Goal: Transaction & Acquisition: Register for event/course

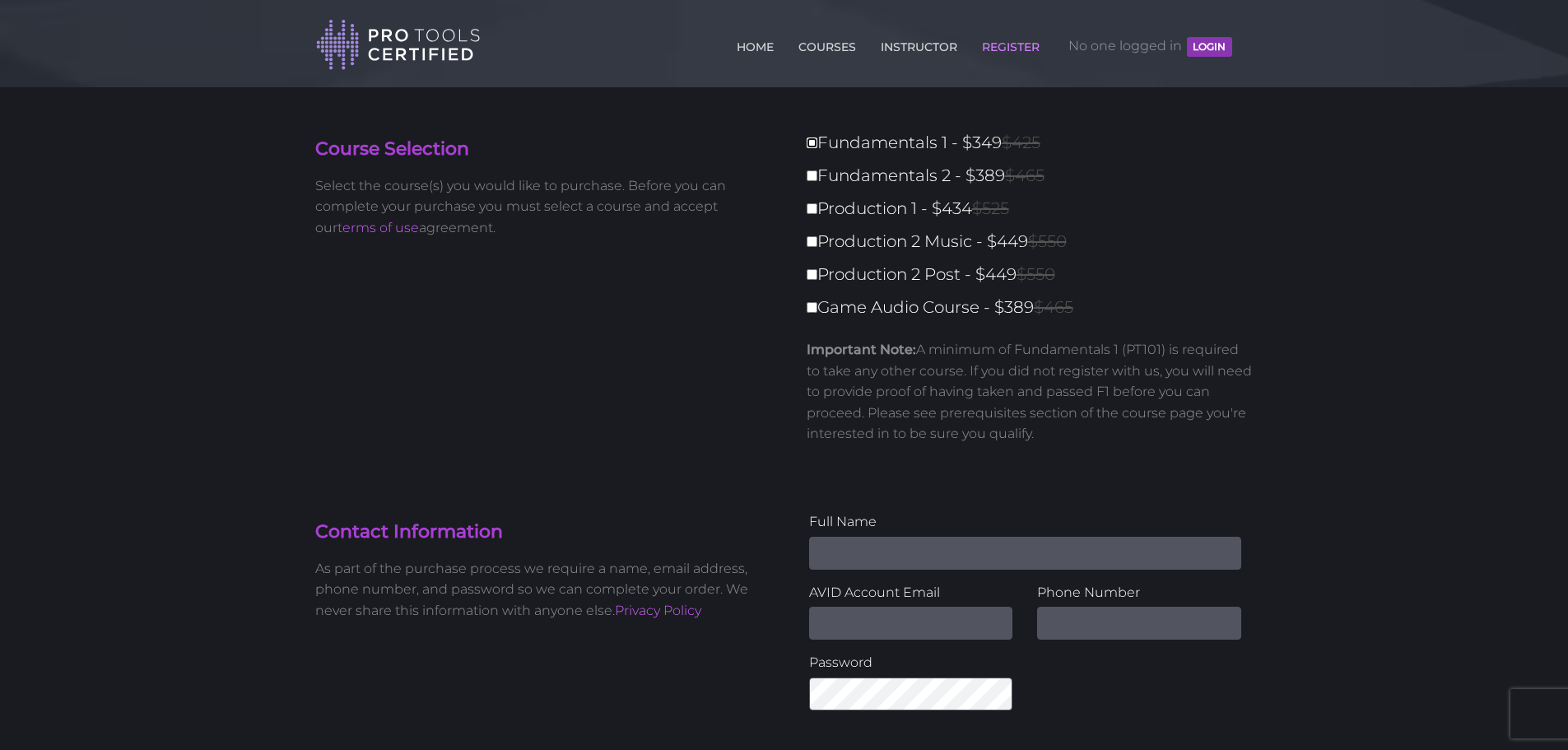
click at [813, 147] on input "Fundamentals 1 - $349 $425" at bounding box center [812, 142] width 11 height 11
checkbox input "true"
type input "349"
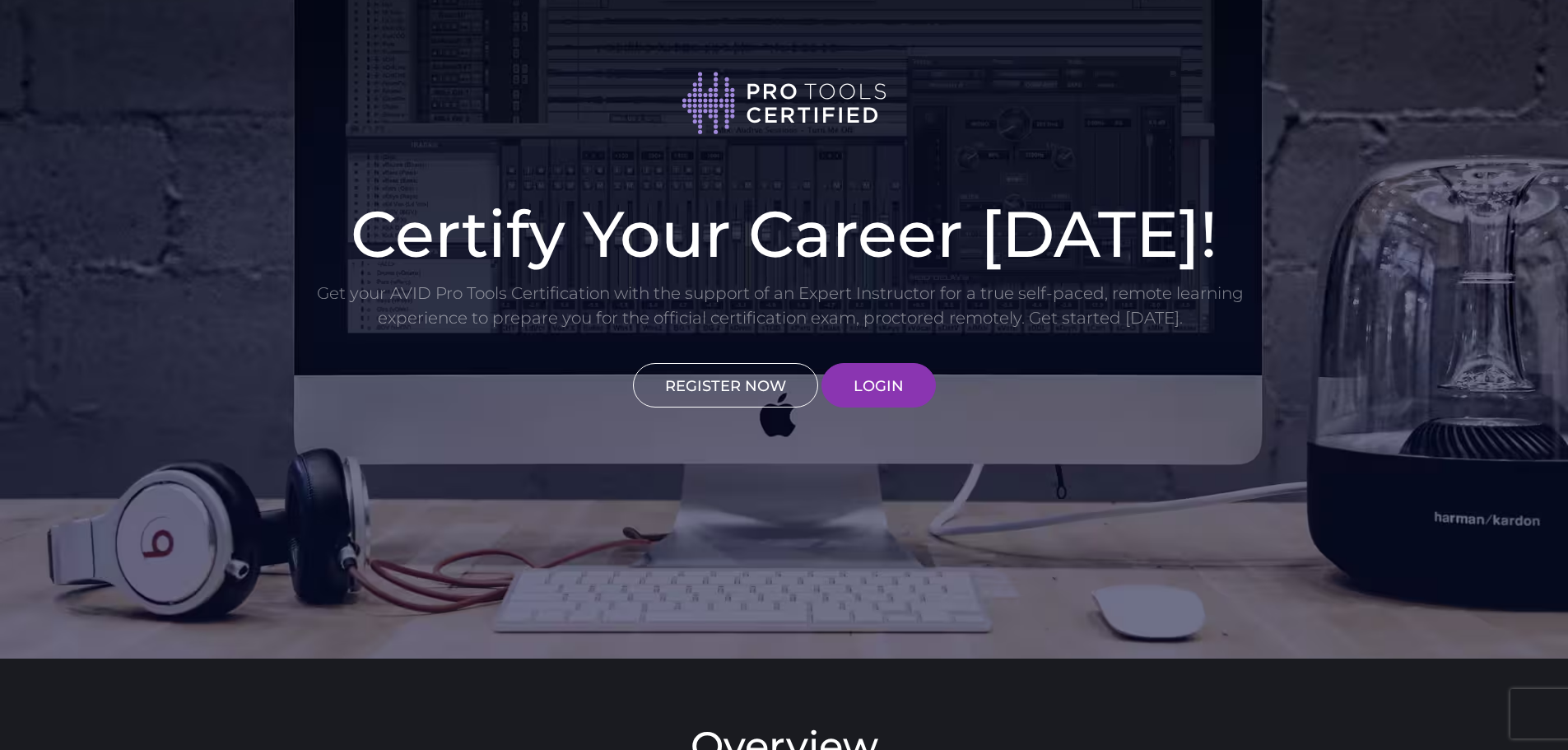
click at [698, 389] on link "REGISTER NOW" at bounding box center [725, 385] width 185 height 44
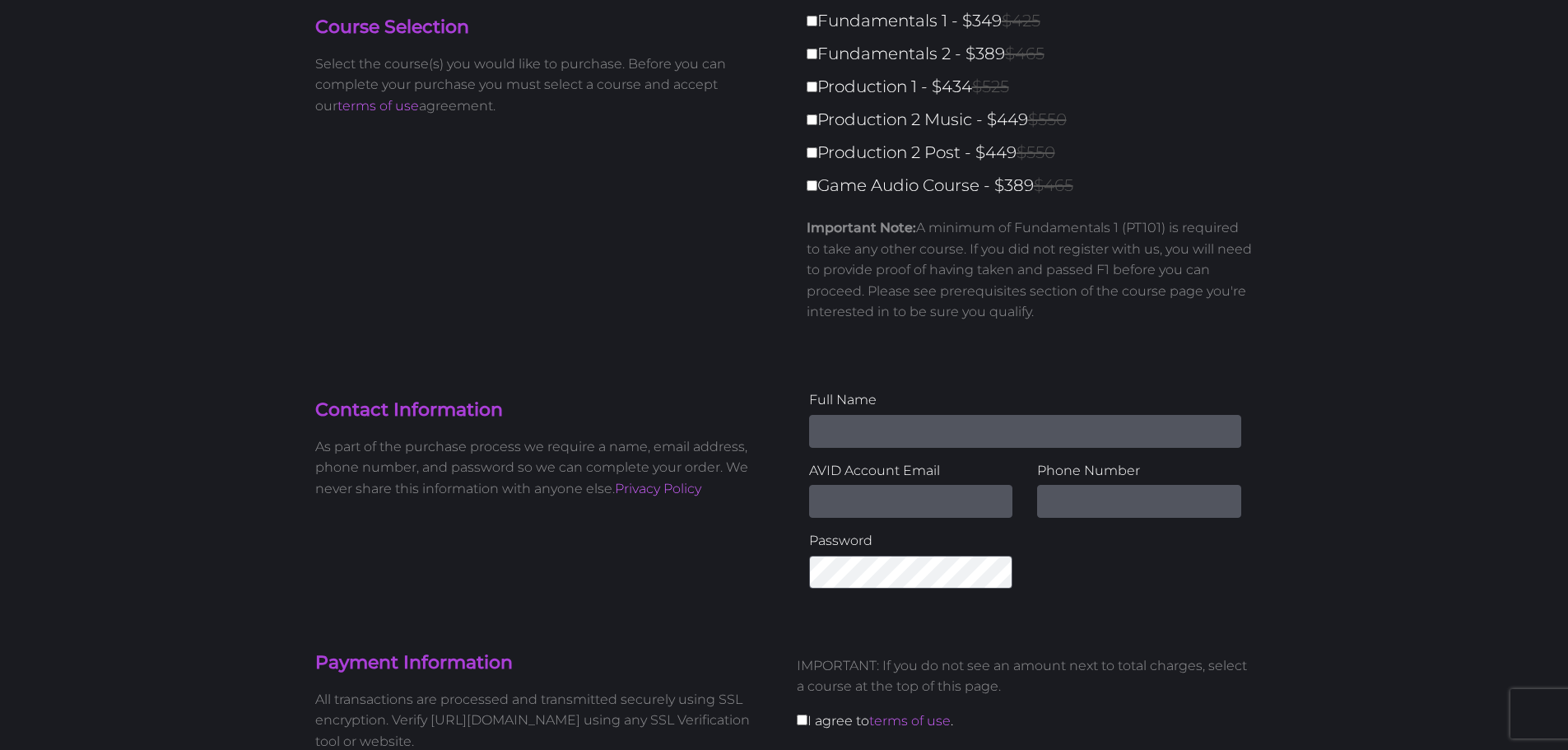
scroll to position [411, 0]
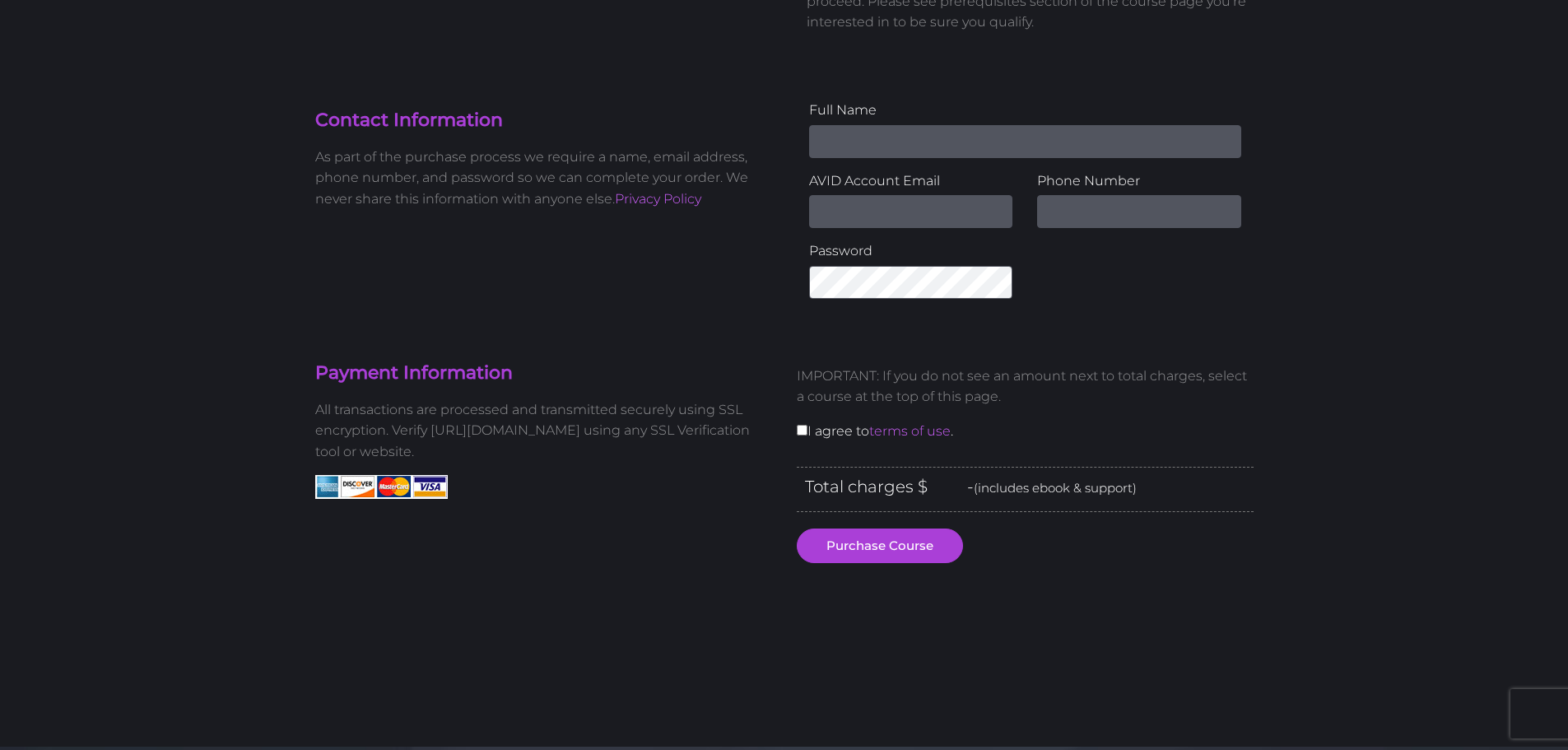
click at [795, 432] on div "IMPORTANT: If you do not see an amount next to total charges, select a course a…" at bounding box center [1025, 409] width 481 height 114
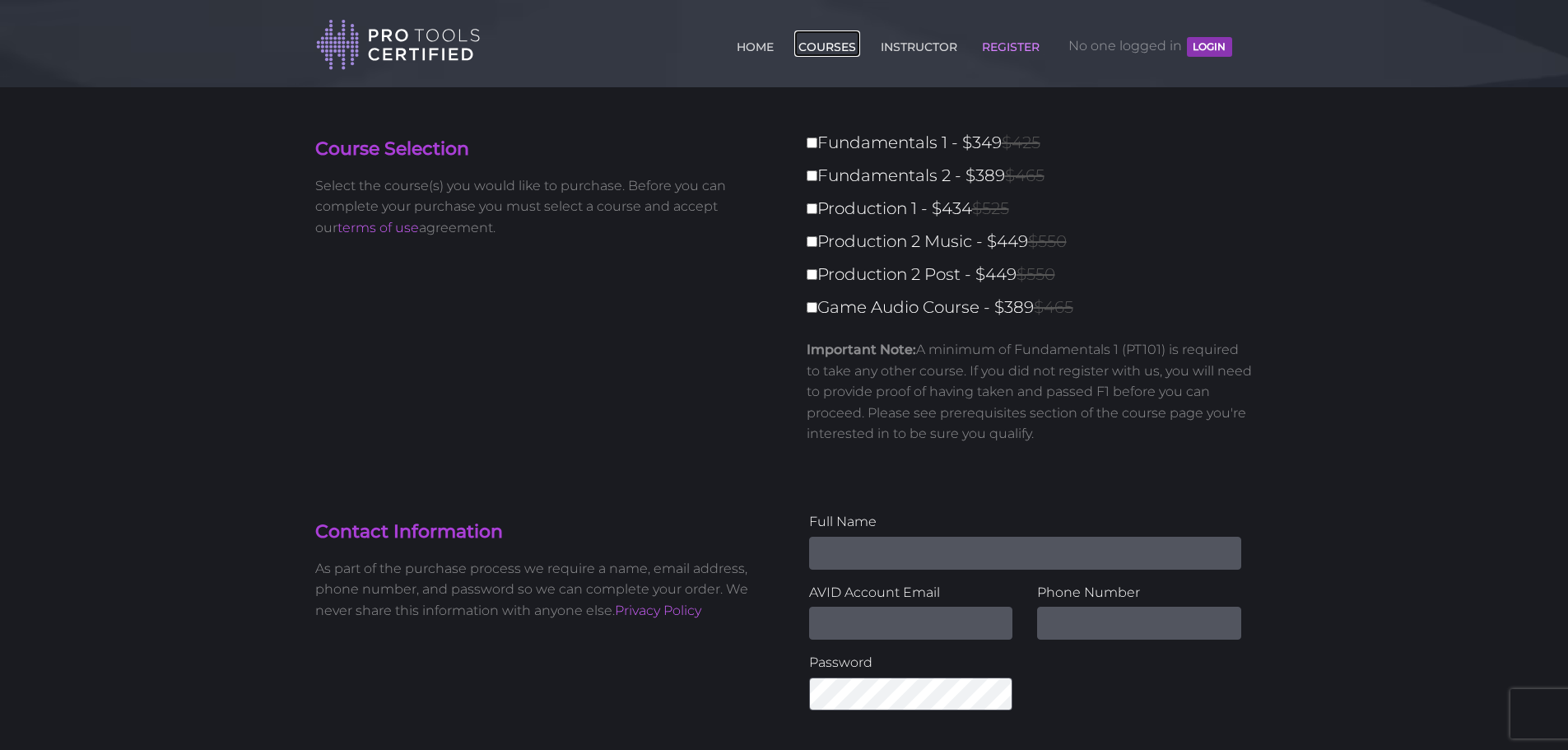
click at [813, 40] on link "COURSES" at bounding box center [827, 43] width 65 height 27
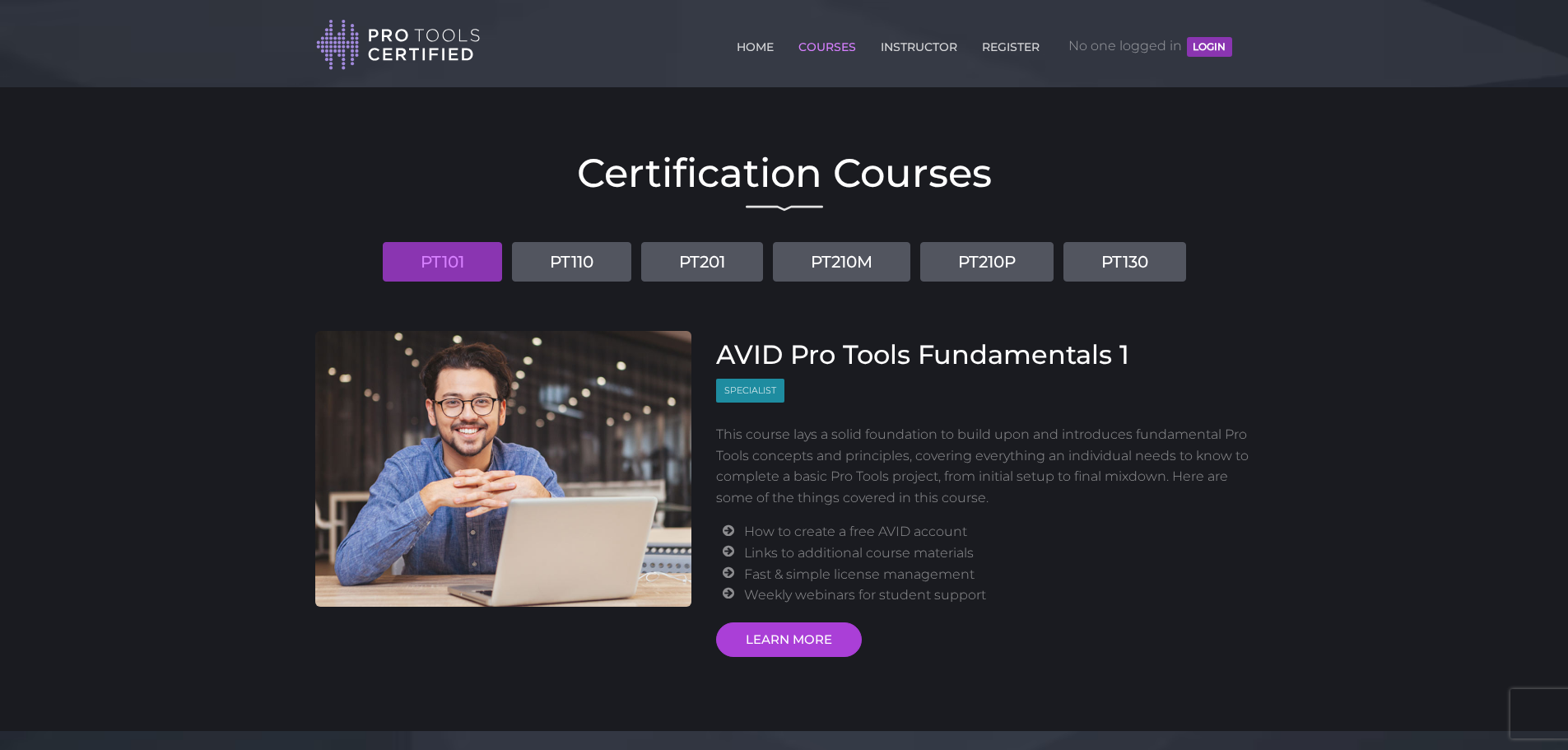
click at [730, 574] on icon at bounding box center [730, 571] width 28 height 13
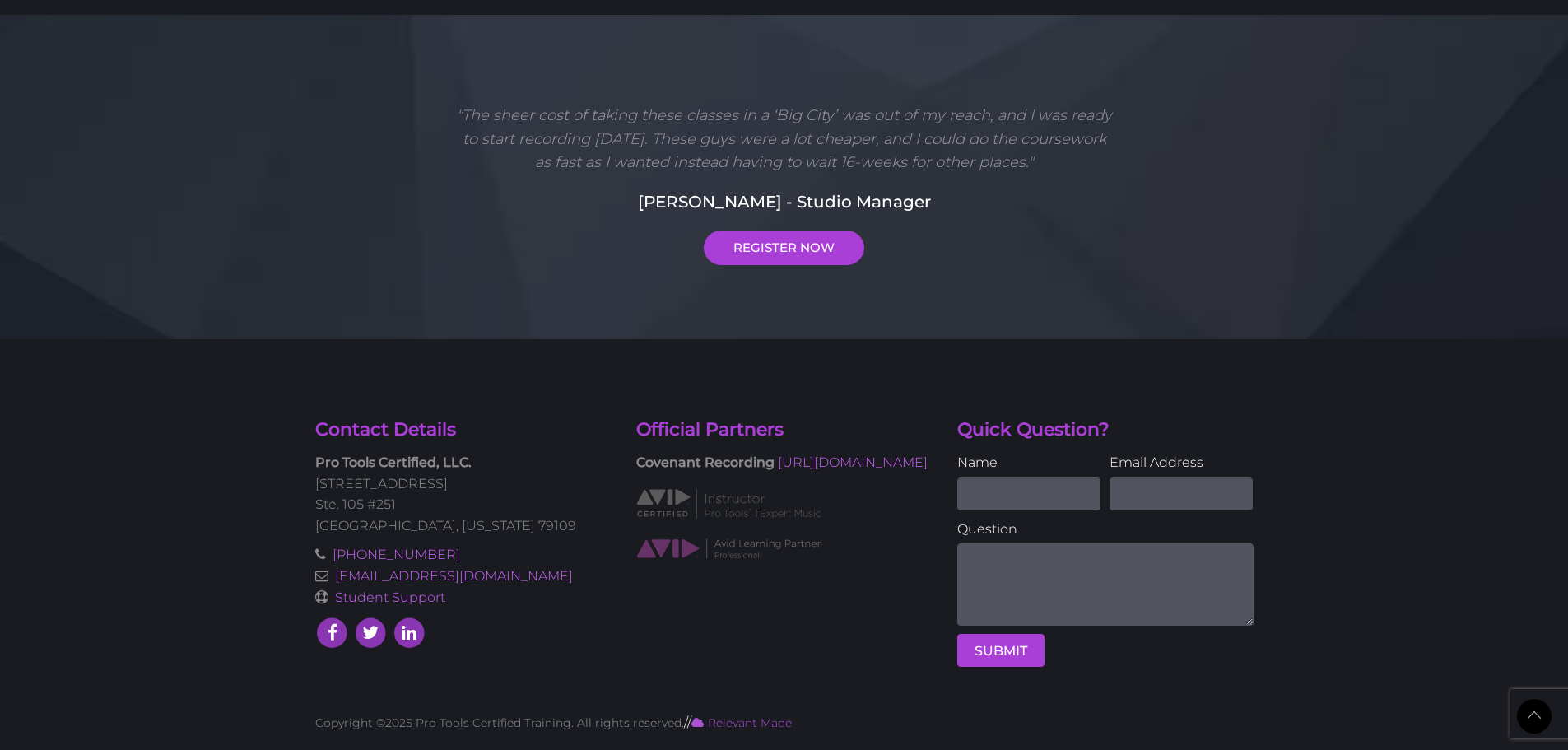
scroll to position [222, 0]
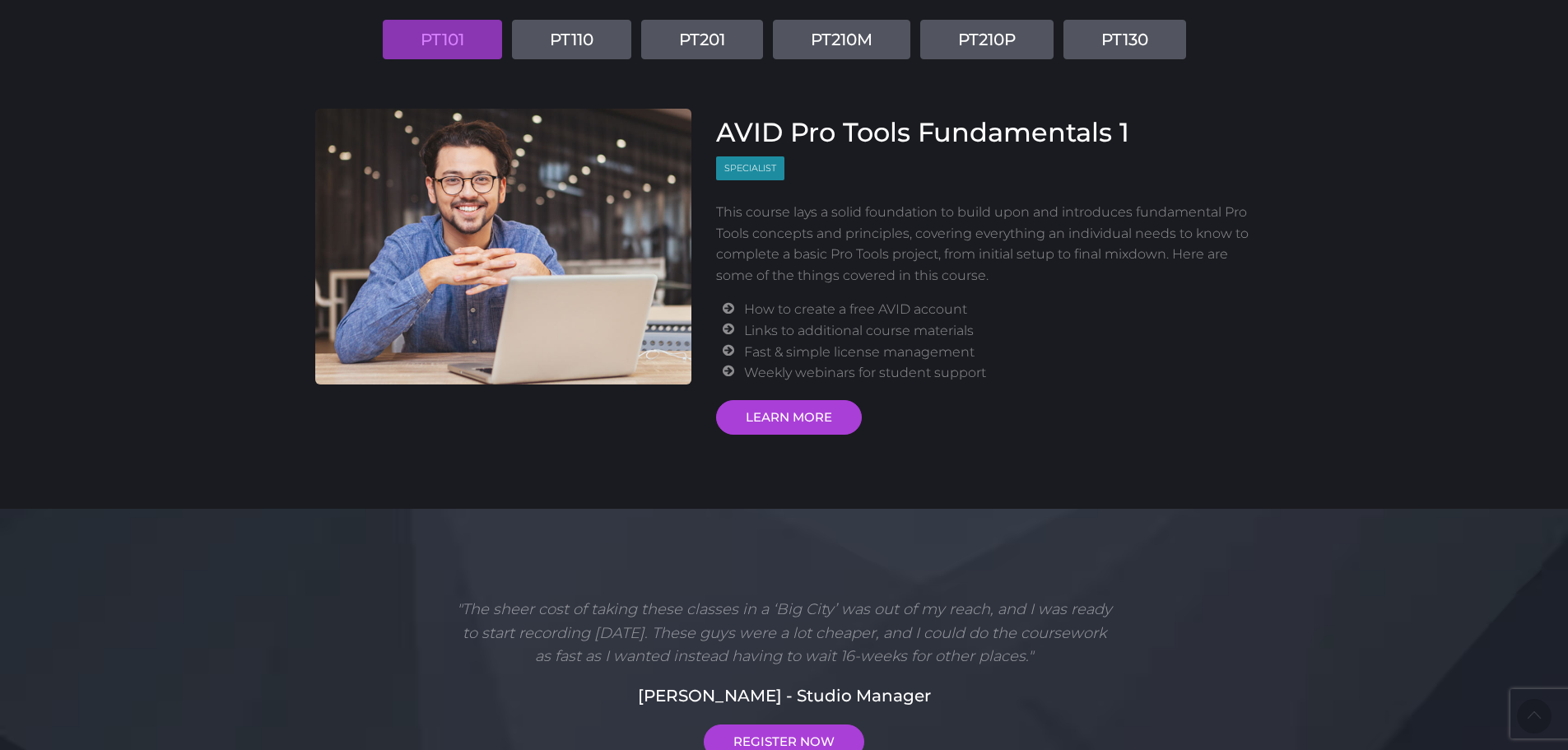
click at [558, 341] on img at bounding box center [503, 247] width 377 height 276
click at [795, 410] on link "LEARN MORE" at bounding box center [789, 417] width 146 height 34
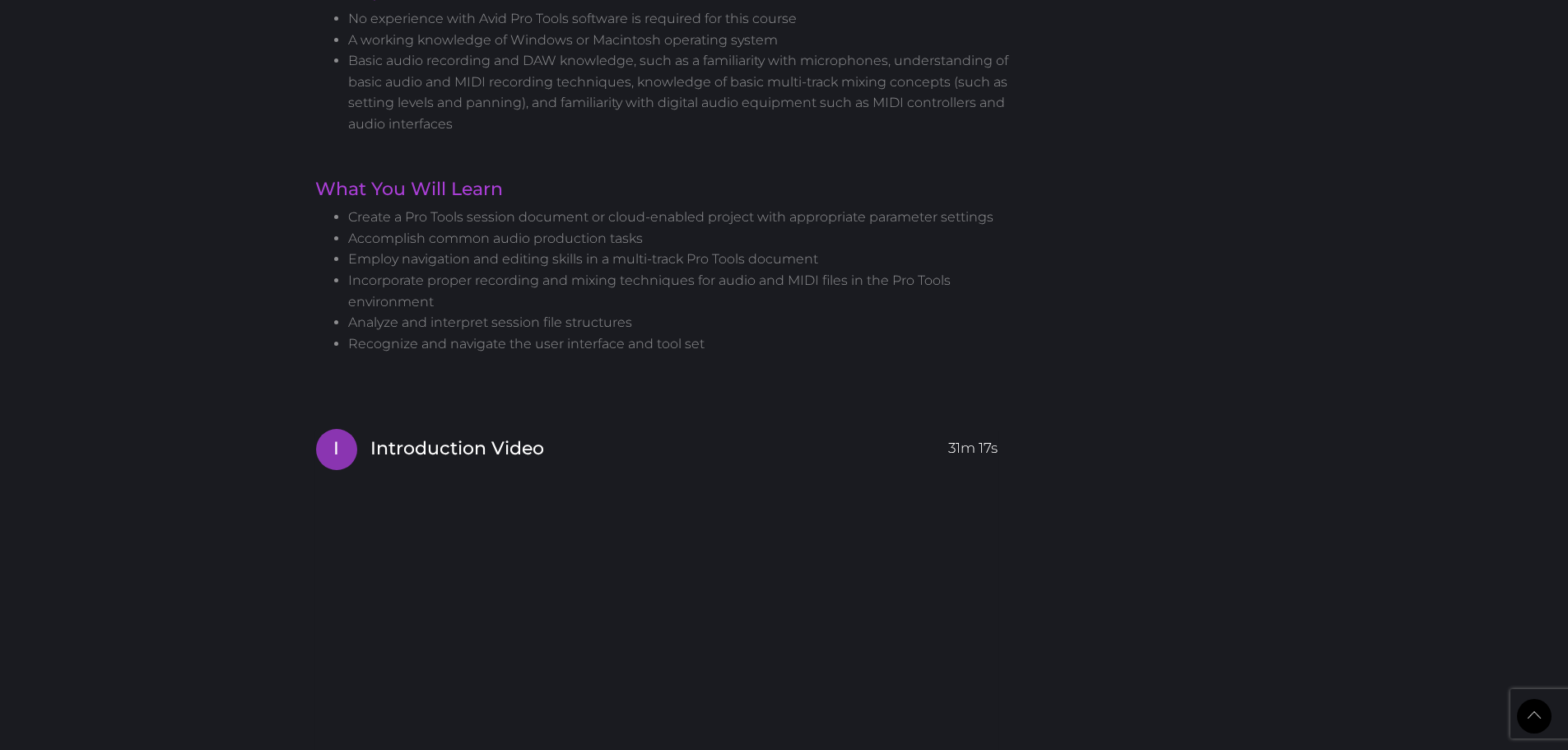
scroll to position [1070, 0]
